Goal: Check status

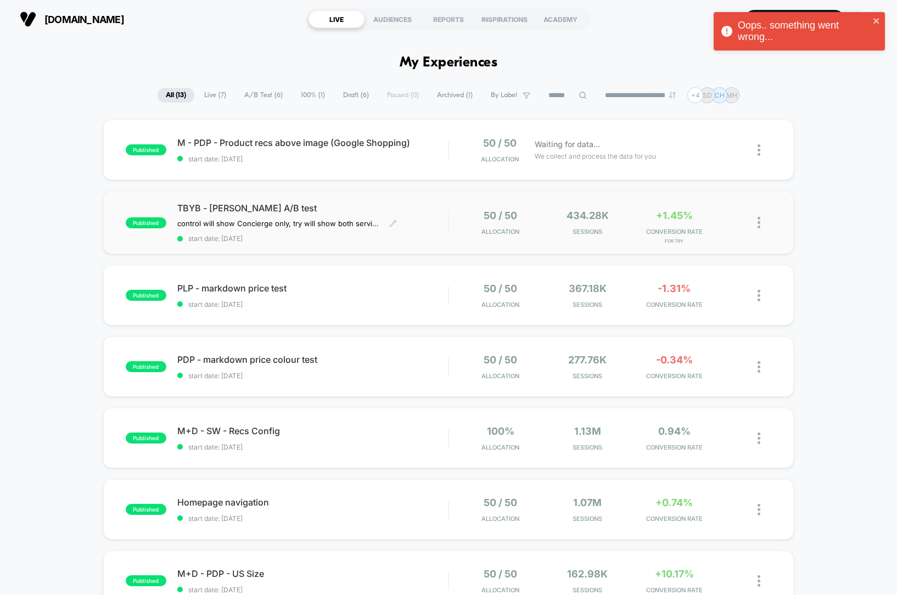
click at [443, 206] on span "TBYB - [PERSON_NAME] A/B test" at bounding box center [312, 207] width 271 height 11
